Goal: Information Seeking & Learning: Learn about a topic

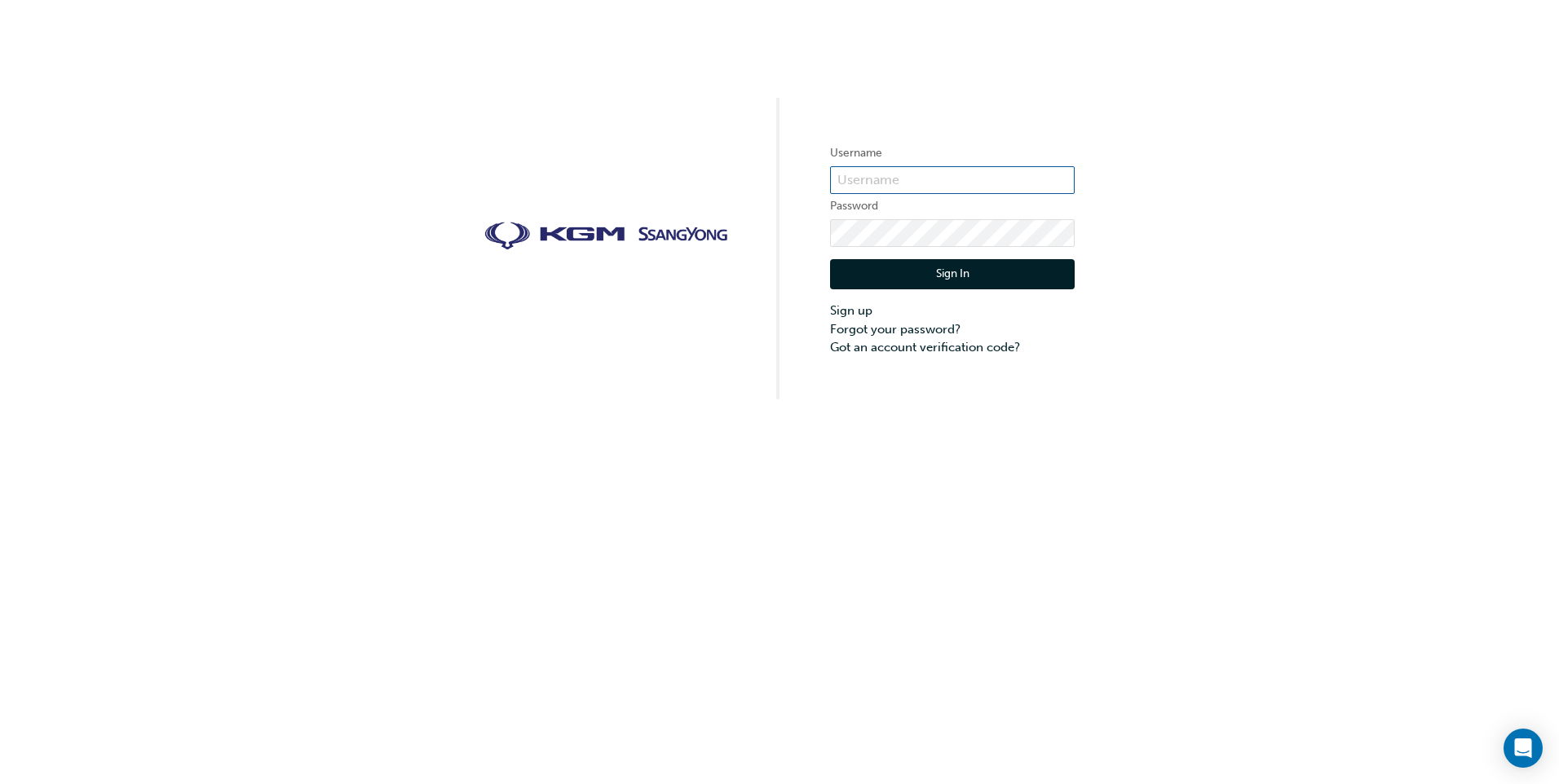
type input "[PERSON_NAME].[PERSON_NAME]"
click at [979, 268] on button "Sign In" at bounding box center [953, 274] width 245 height 31
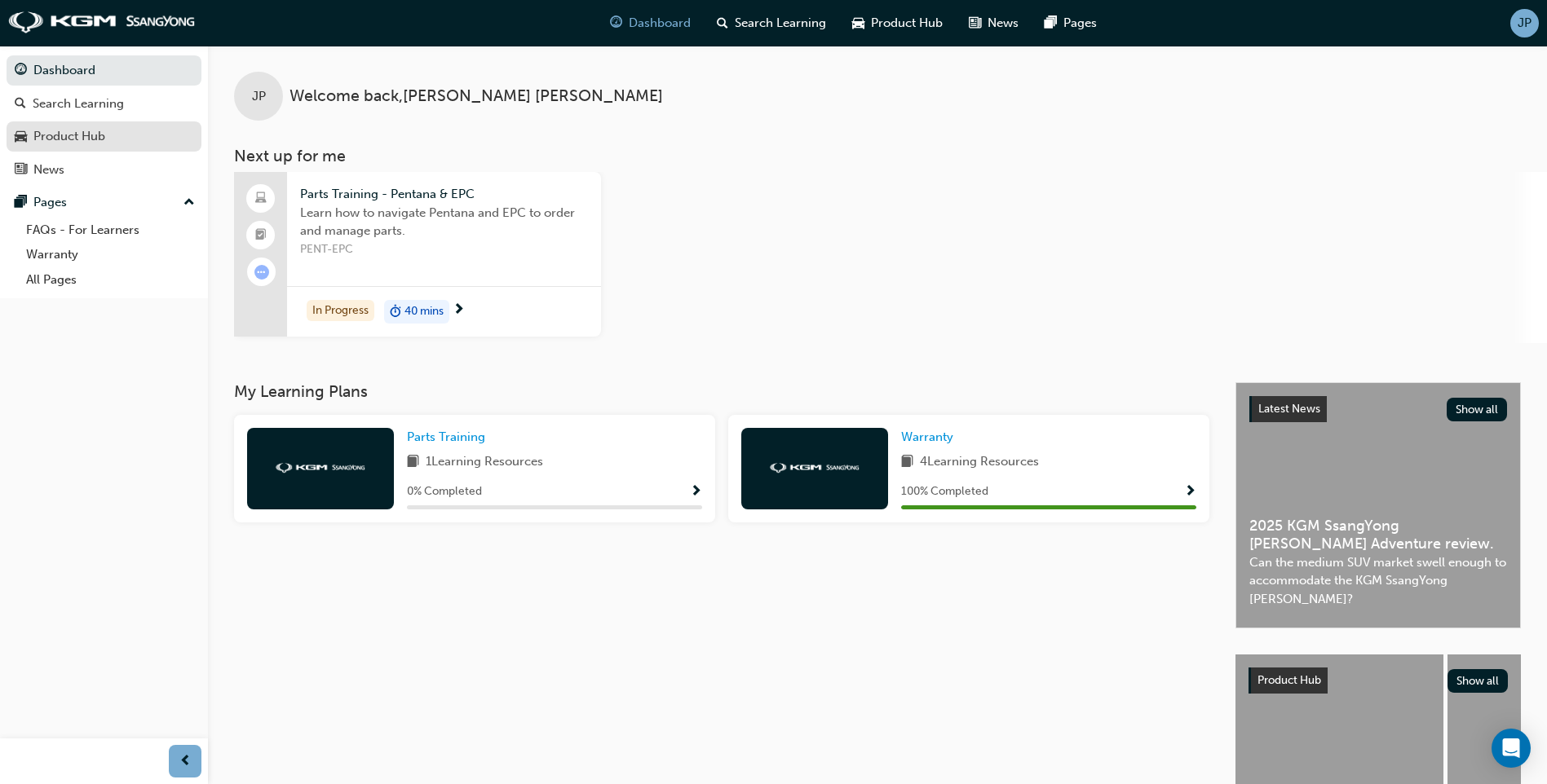
click at [110, 139] on div "Product Hub" at bounding box center [105, 136] width 179 height 21
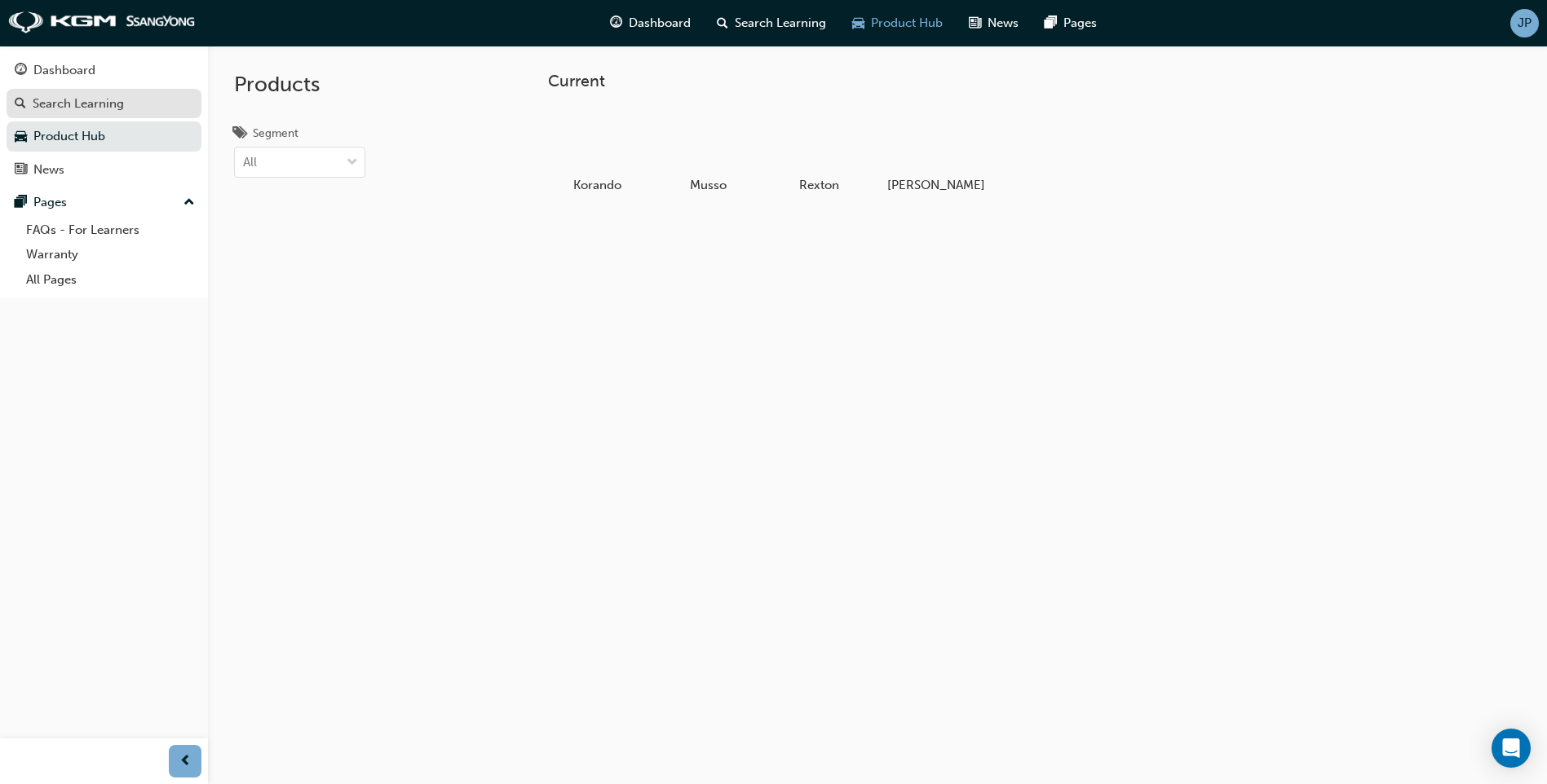
click at [108, 112] on div "Search Learning" at bounding box center [78, 104] width 91 height 19
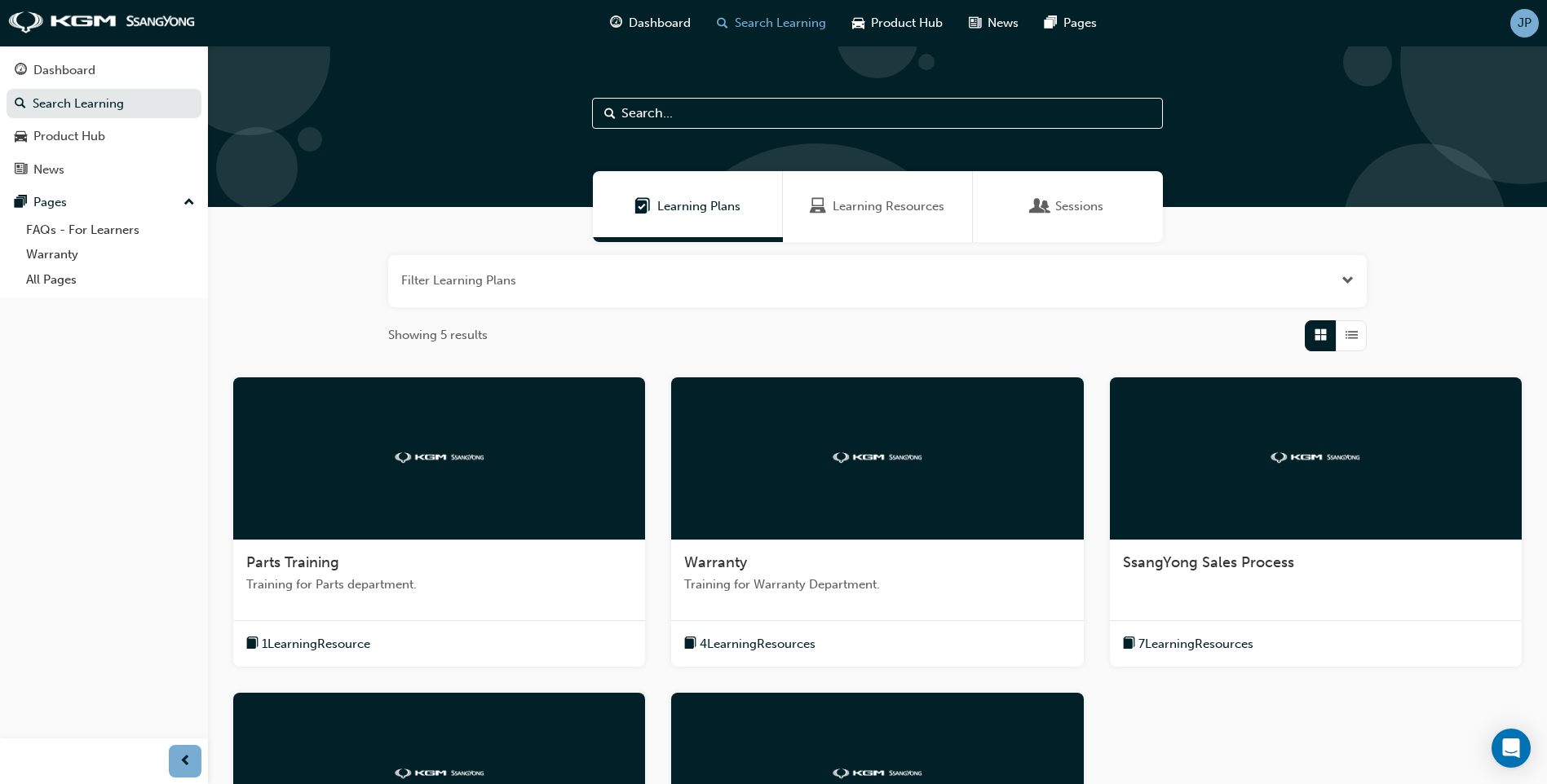
click at [872, 211] on span "Learning Resources" at bounding box center [889, 207] width 112 height 19
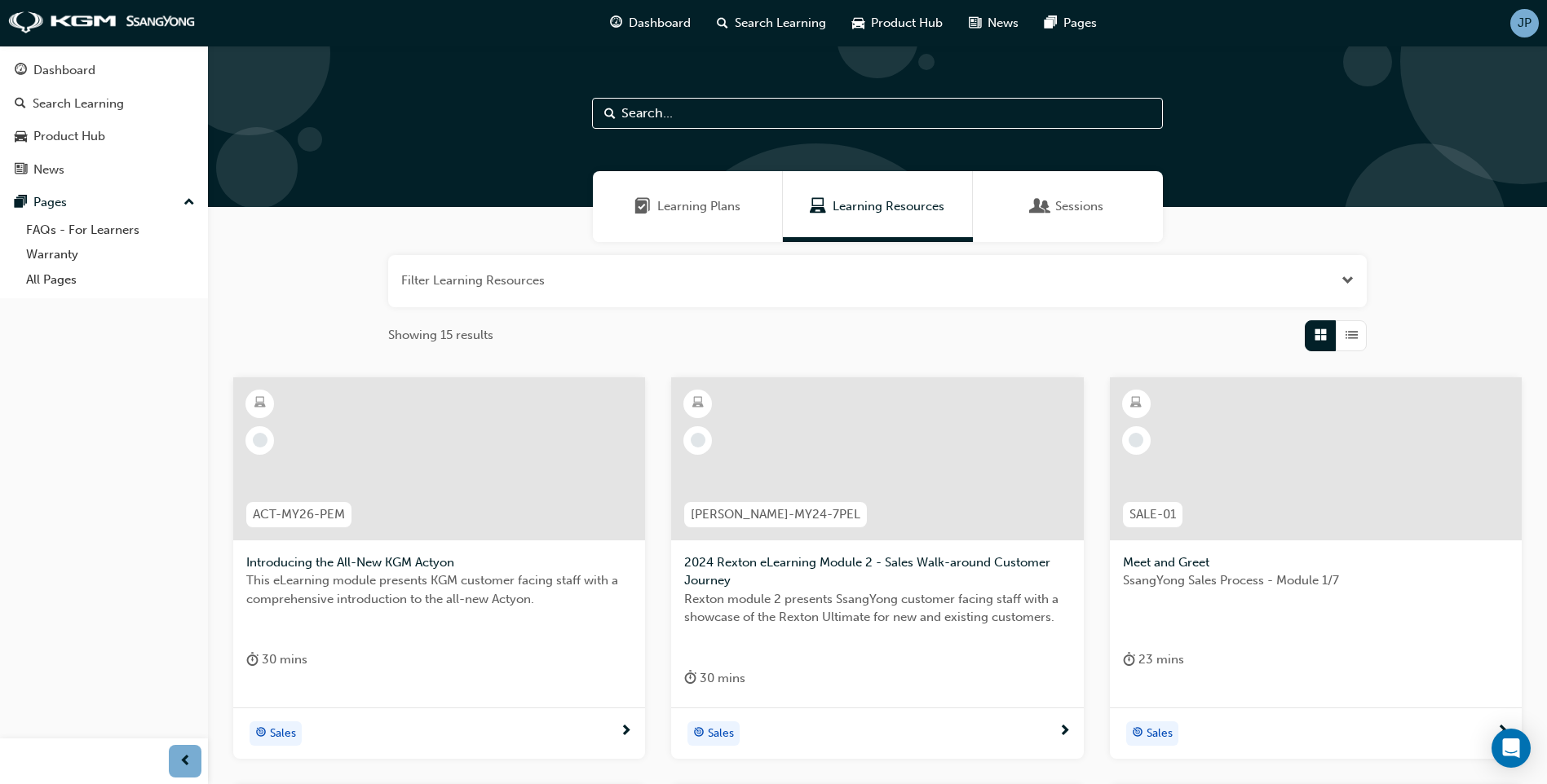
click at [1089, 218] on div "Sessions" at bounding box center [1069, 206] width 190 height 71
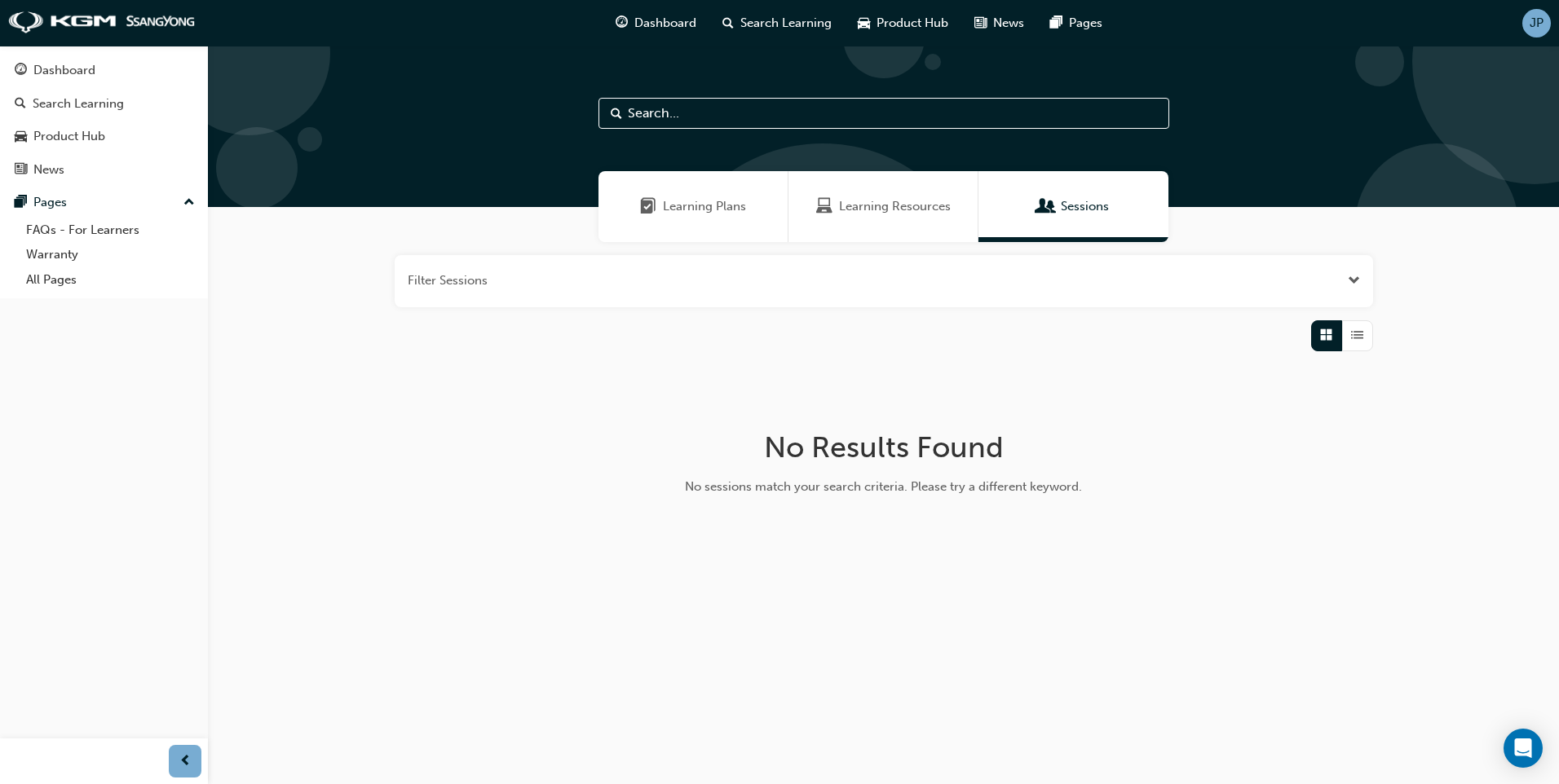
click at [869, 210] on span "Learning Resources" at bounding box center [894, 207] width 112 height 19
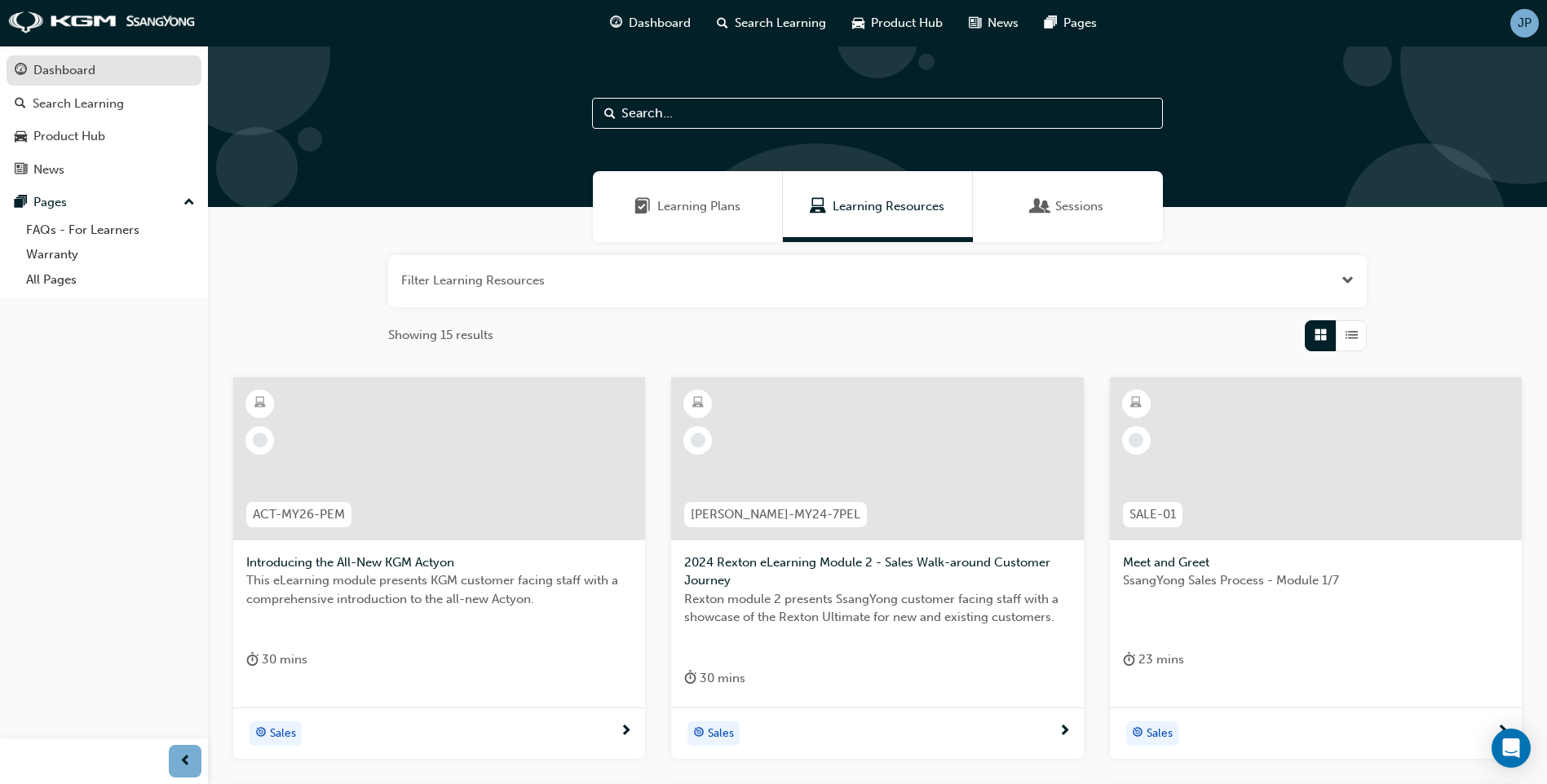
click at [39, 70] on div "Dashboard" at bounding box center [65, 71] width 62 height 19
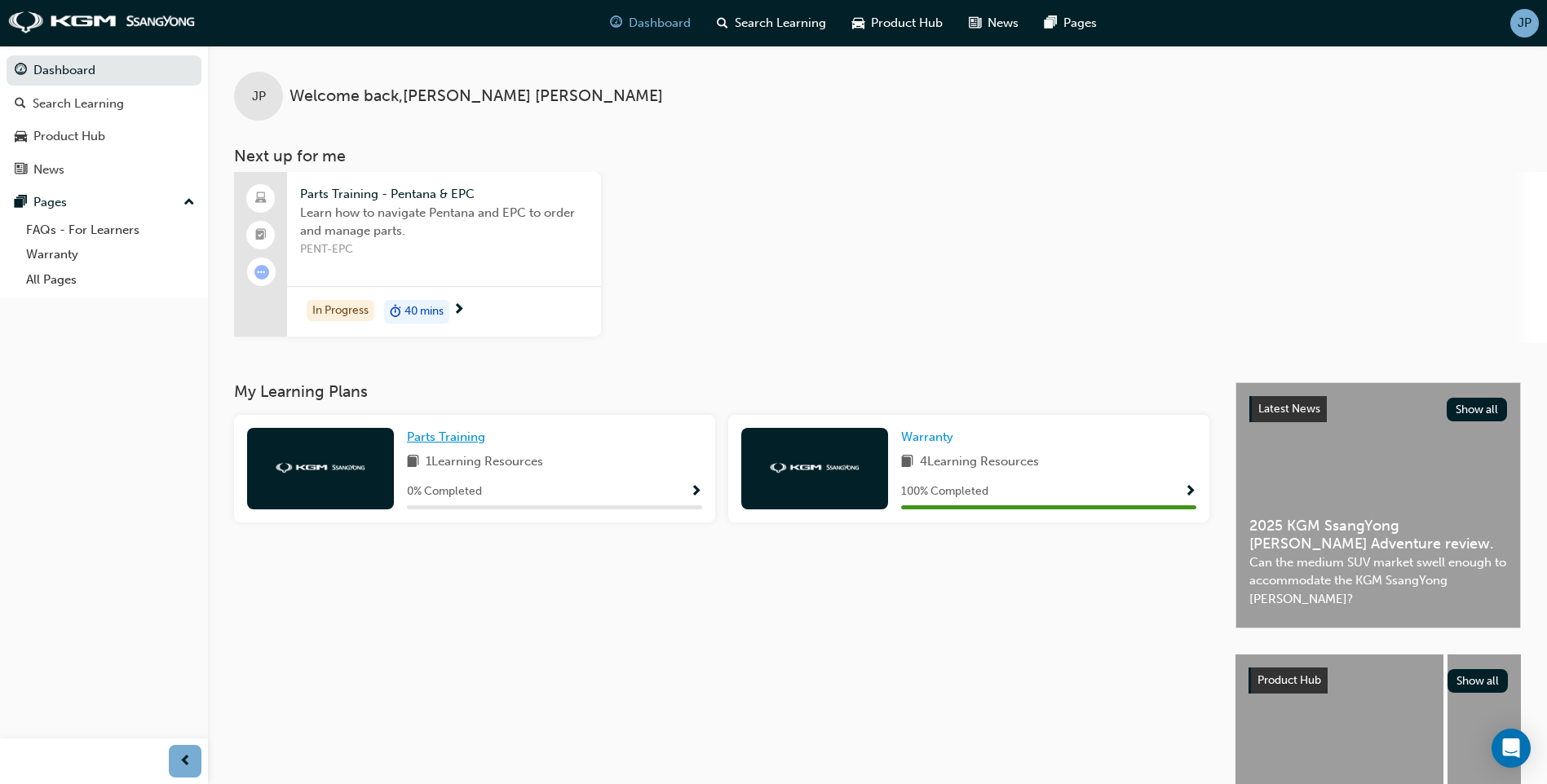
click at [475, 443] on span "Parts Training" at bounding box center [445, 438] width 78 height 15
click at [58, 70] on link "Dashboard" at bounding box center [104, 71] width 195 height 30
